Goal: Task Accomplishment & Management: Manage account settings

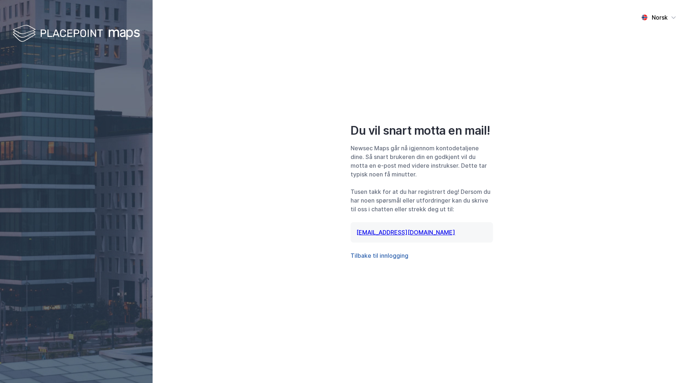
click at [372, 256] on button "Tilbake til innlogging" at bounding box center [380, 255] width 58 height 9
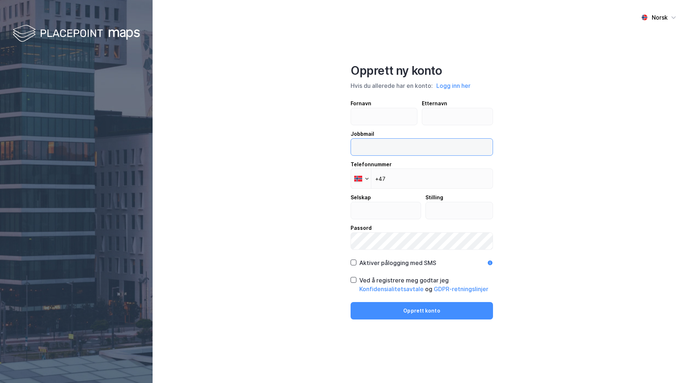
type input "[EMAIL_ADDRESS][PERSON_NAME][PERSON_NAME][DOMAIN_NAME]"
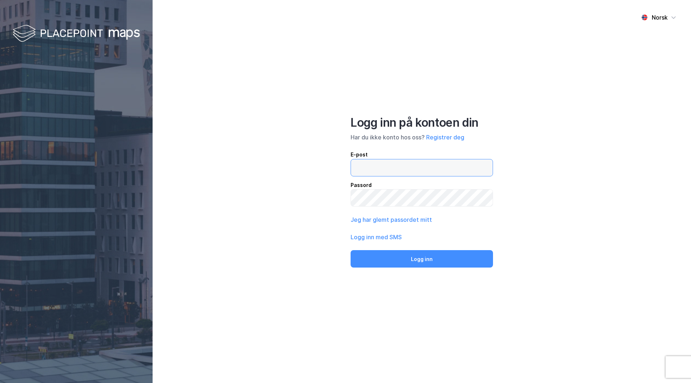
type input "[EMAIL_ADDRESS][DOMAIN_NAME]"
click at [386, 271] on div "Norsk Logg inn på kontoen din Har du ikke konto hos oss? Registrer deg E-post […" at bounding box center [422, 191] width 539 height 383
